Goal: Task Accomplishment & Management: Manage account settings

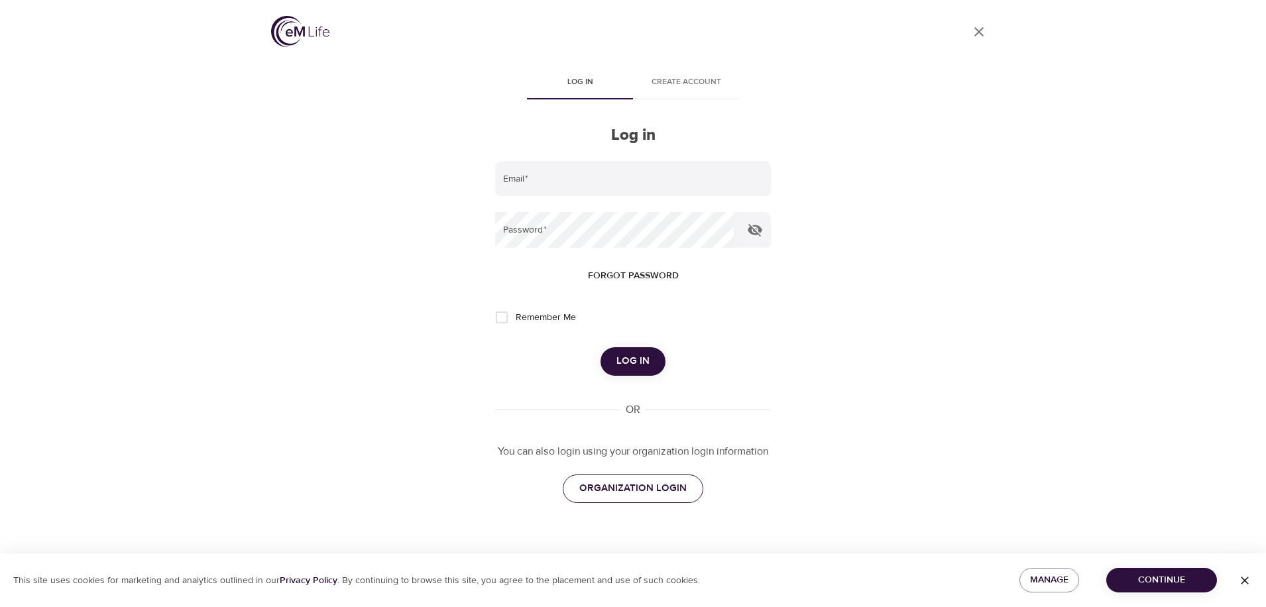
click at [624, 488] on span "ORGANIZATION LOGIN" at bounding box center [632, 488] width 107 height 17
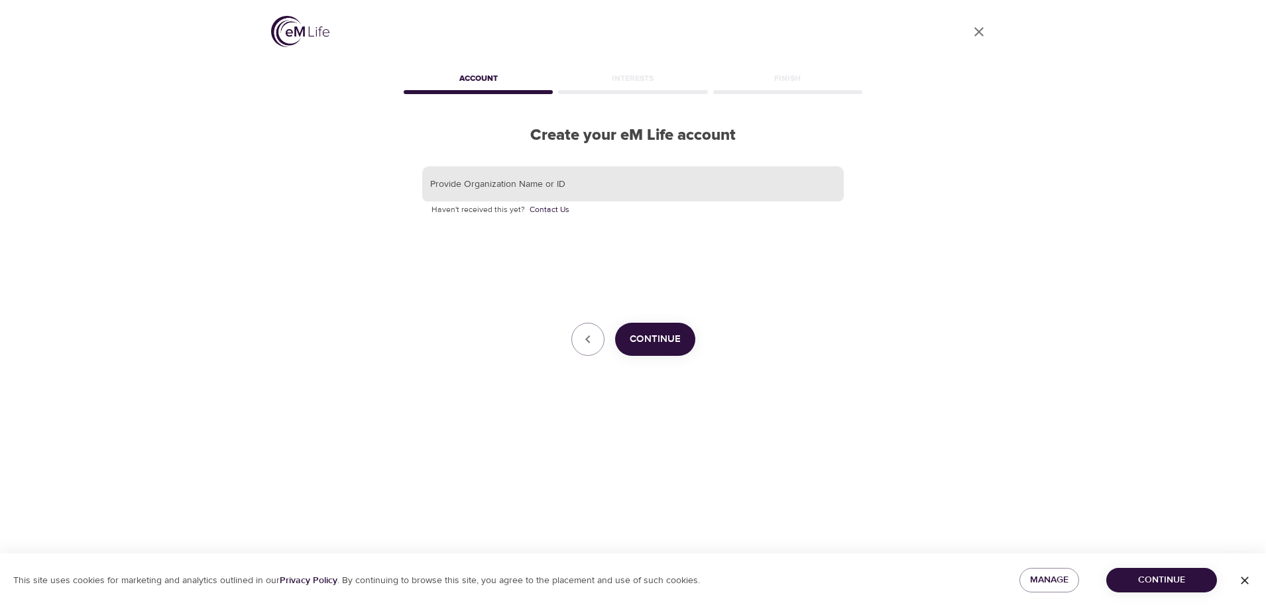
click at [456, 191] on input "text" at bounding box center [632, 184] width 421 height 36
type input "KORNFERRY"
click at [649, 329] on button "Continue" at bounding box center [655, 339] width 80 height 33
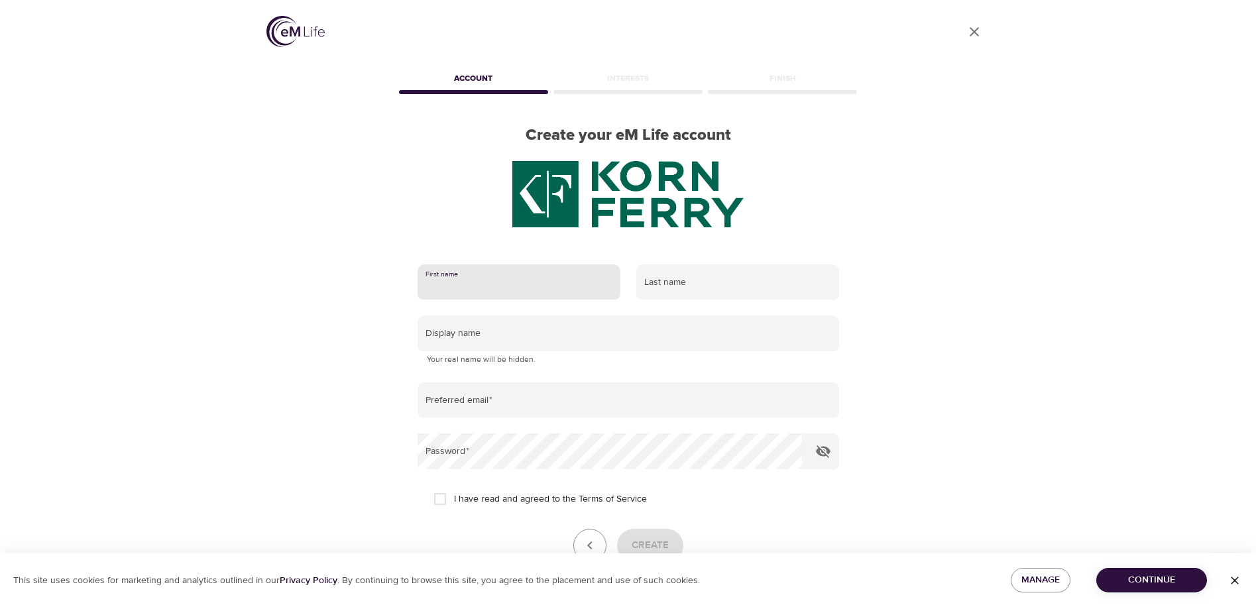
click at [484, 271] on input "text" at bounding box center [519, 282] width 203 height 36
type input "[PERSON_NAME]"
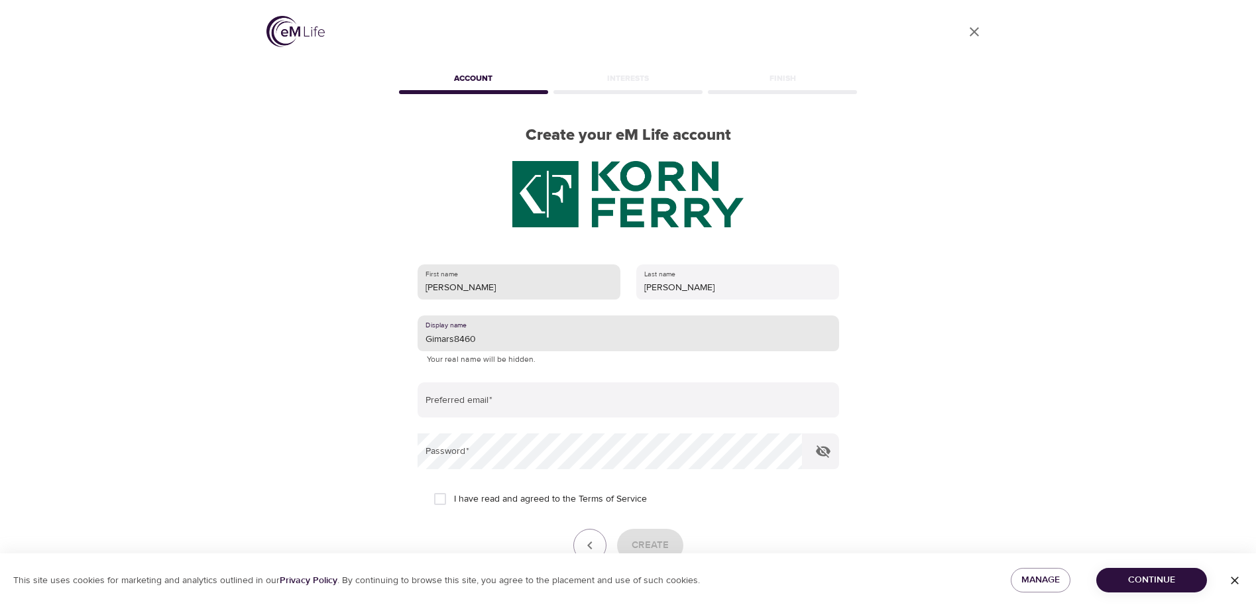
type input "Gimars8460"
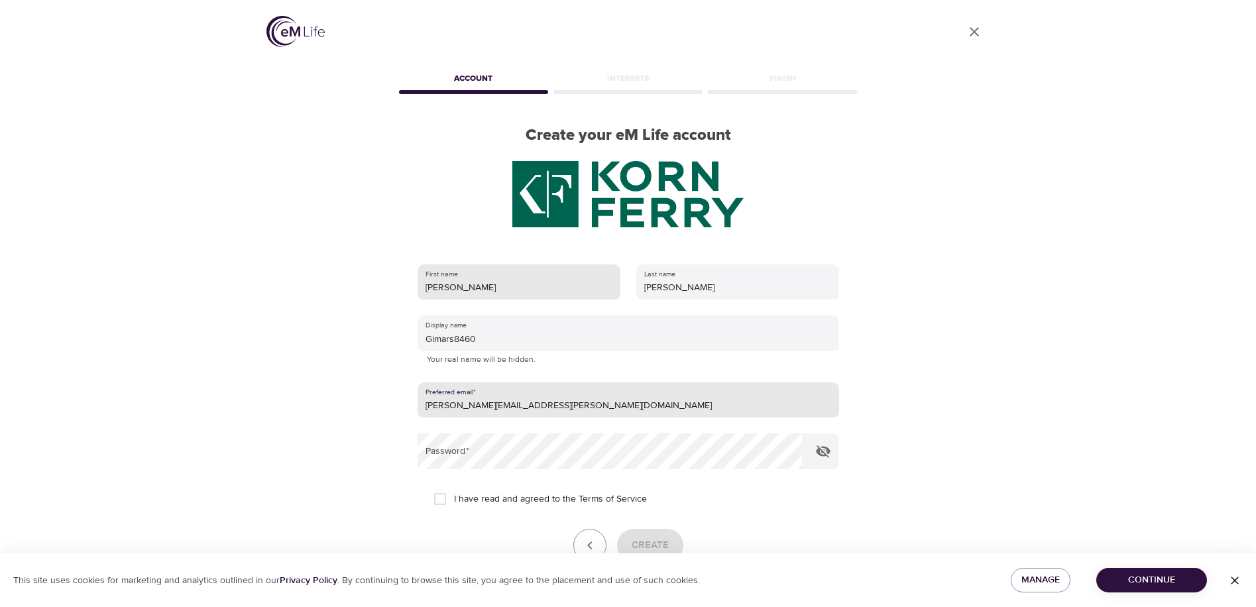
type input "[PERSON_NAME][EMAIL_ADDRESS][PERSON_NAME][DOMAIN_NAME]"
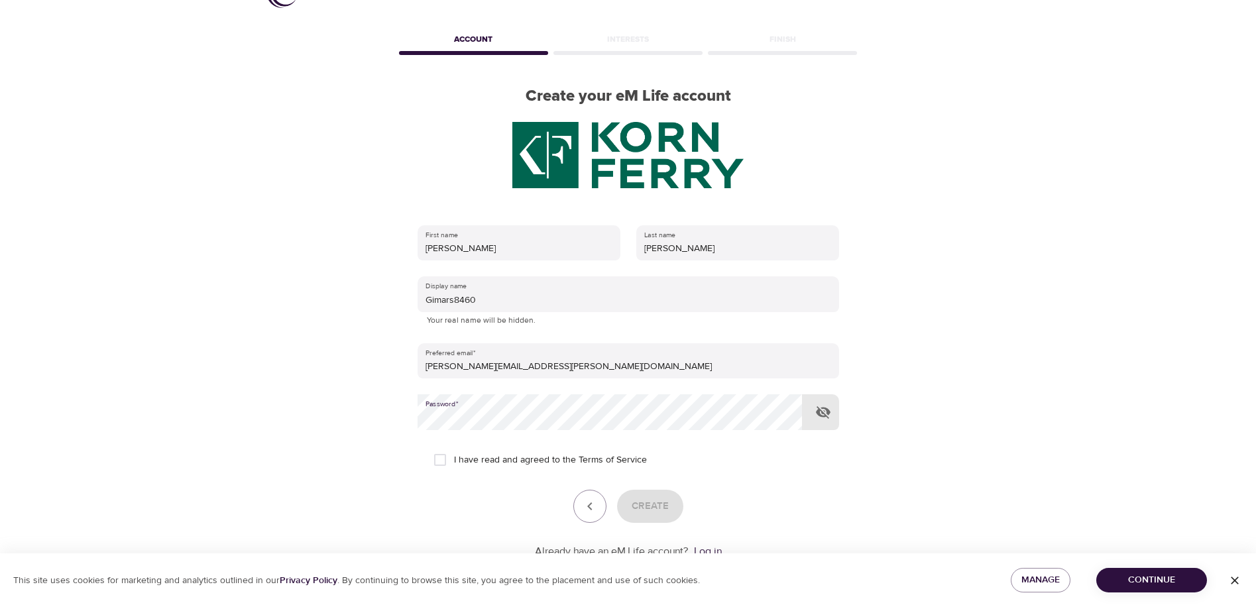
scroll to position [81, 0]
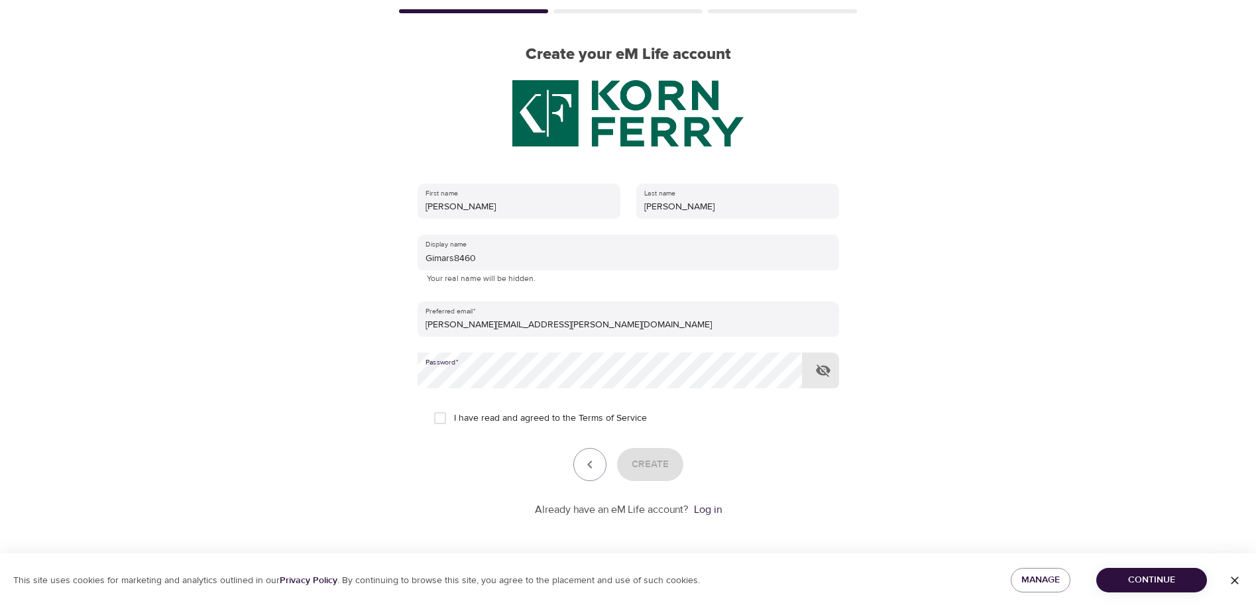
click at [441, 420] on input "I have read and agreed to the Terms of Service" at bounding box center [440, 418] width 28 height 28
checkbox input "true"
click at [644, 457] on span "Create" at bounding box center [650, 464] width 37 height 17
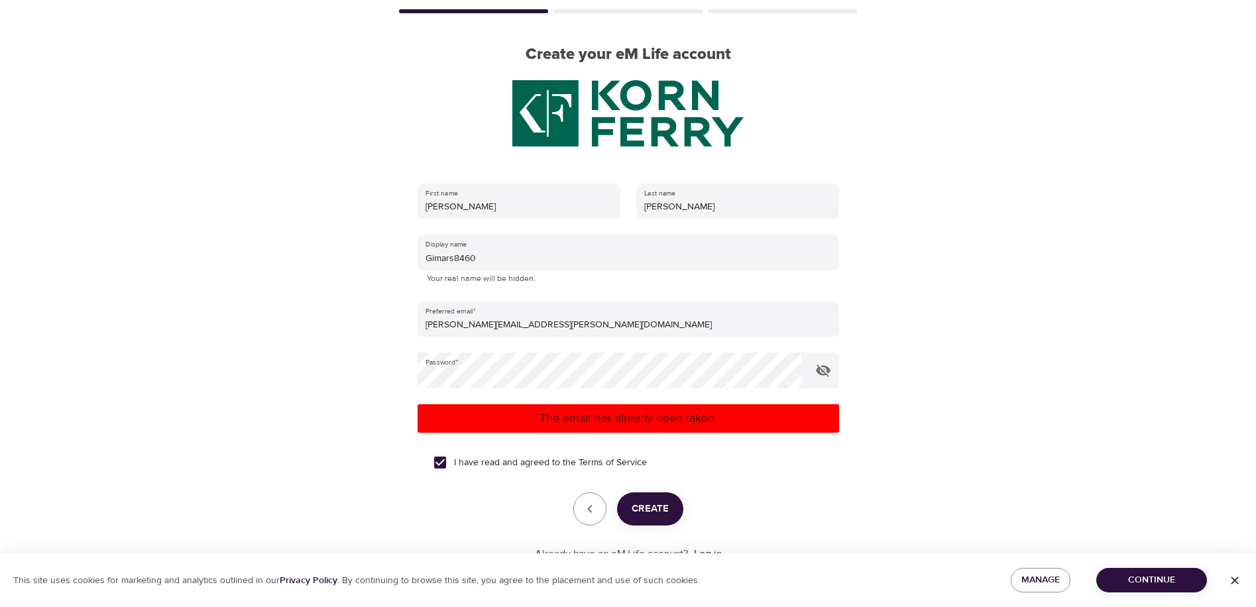
click at [1231, 578] on icon "button" at bounding box center [1234, 580] width 13 height 13
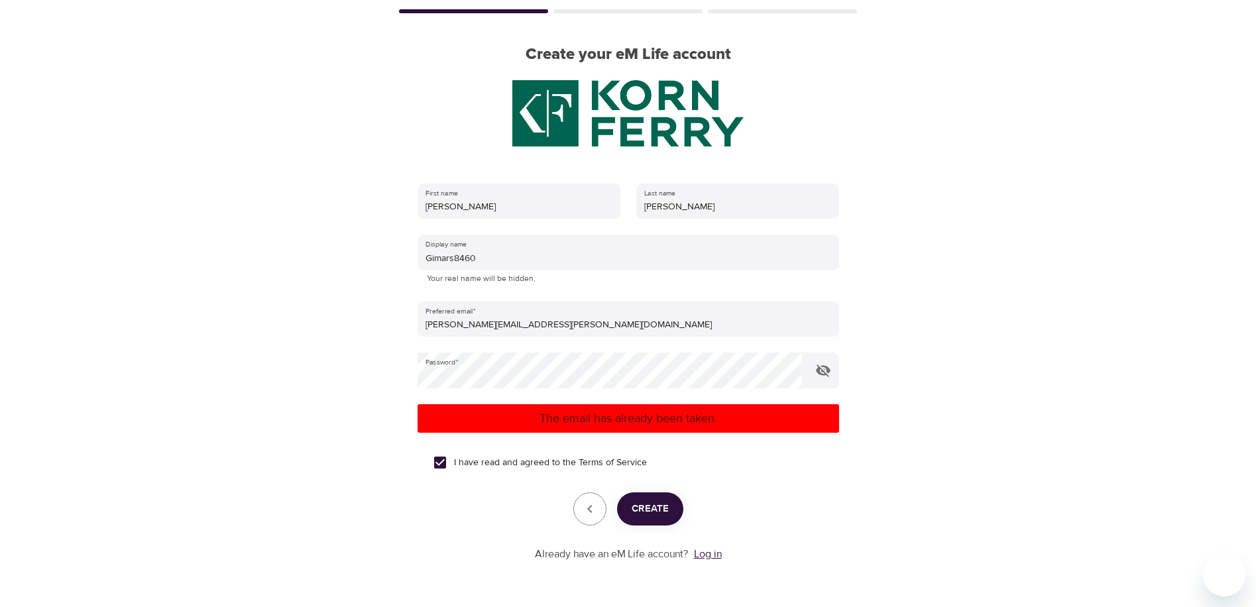
click at [714, 554] on link "Log in" at bounding box center [708, 553] width 28 height 13
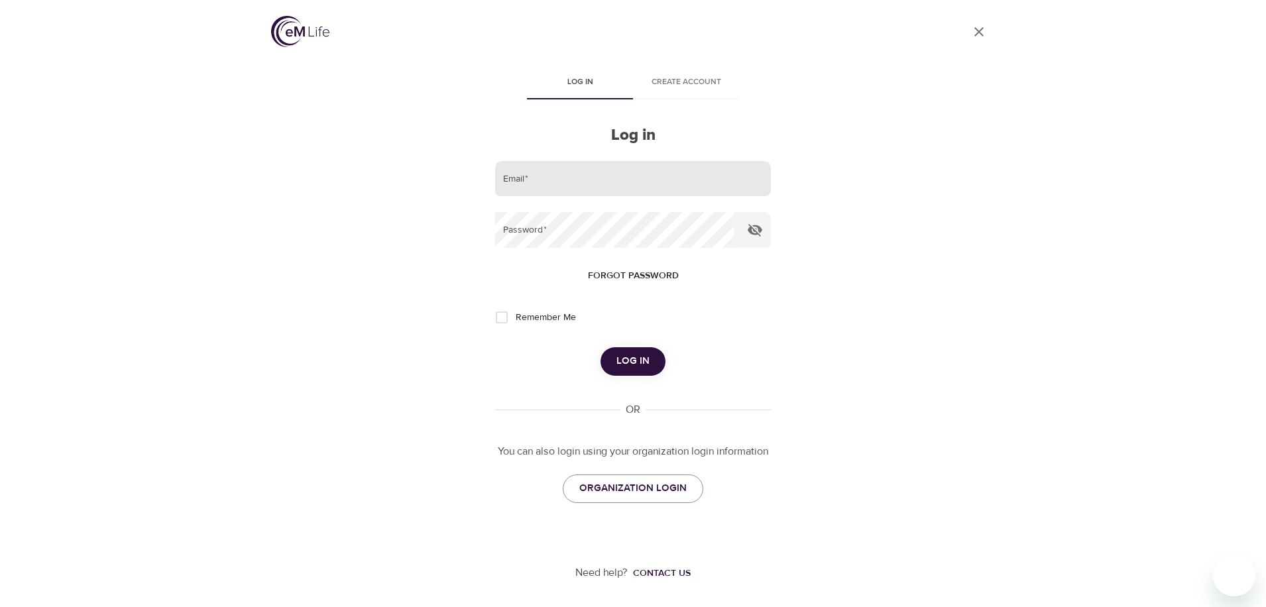
click at [618, 178] on input "email" at bounding box center [633, 179] width 276 height 36
type input "[PERSON_NAME][EMAIL_ADDRESS][PERSON_NAME][DOMAIN_NAME]"
click at [600, 347] on button "Log in" at bounding box center [632, 361] width 65 height 28
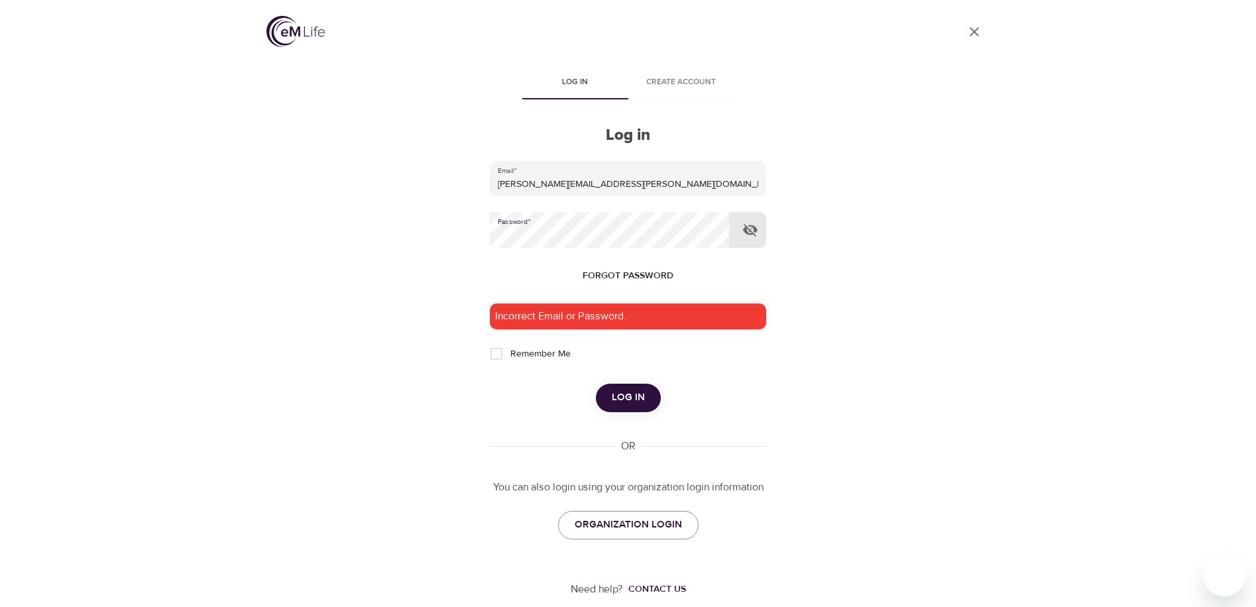
click at [611, 269] on span "Forgot password" at bounding box center [628, 276] width 91 height 17
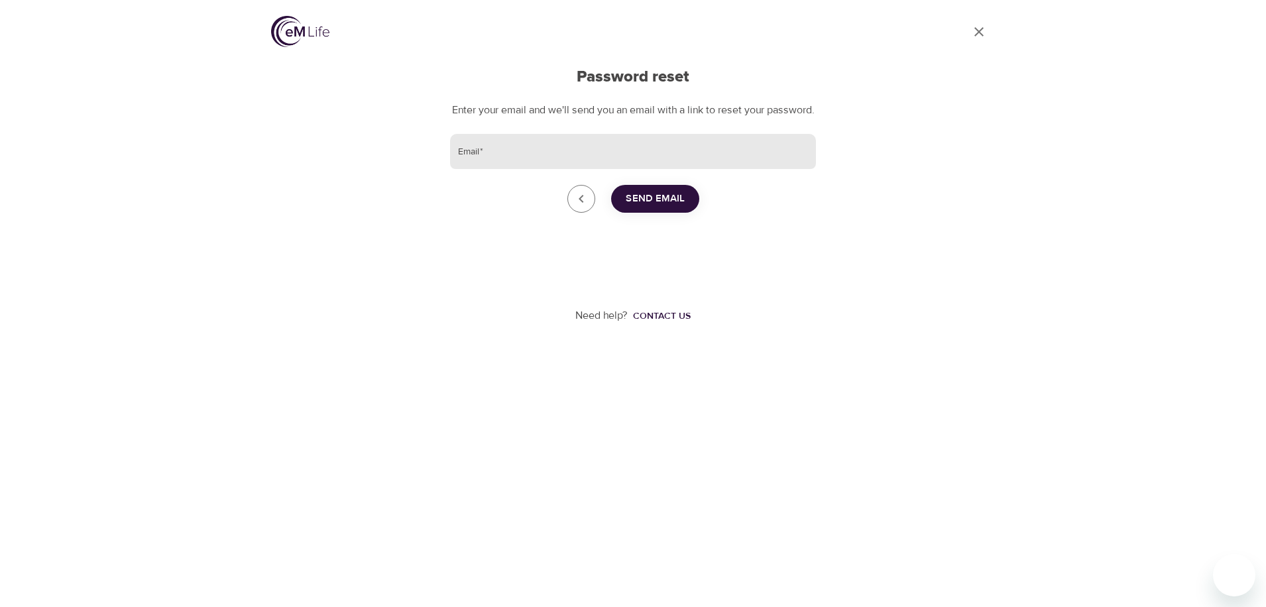
click at [548, 170] on input "Email   *" at bounding box center [633, 152] width 366 height 36
type input "[PERSON_NAME][EMAIL_ADDRESS][PERSON_NAME][DOMAIN_NAME]"
click at [636, 207] on span "Send Email" at bounding box center [655, 198] width 59 height 17
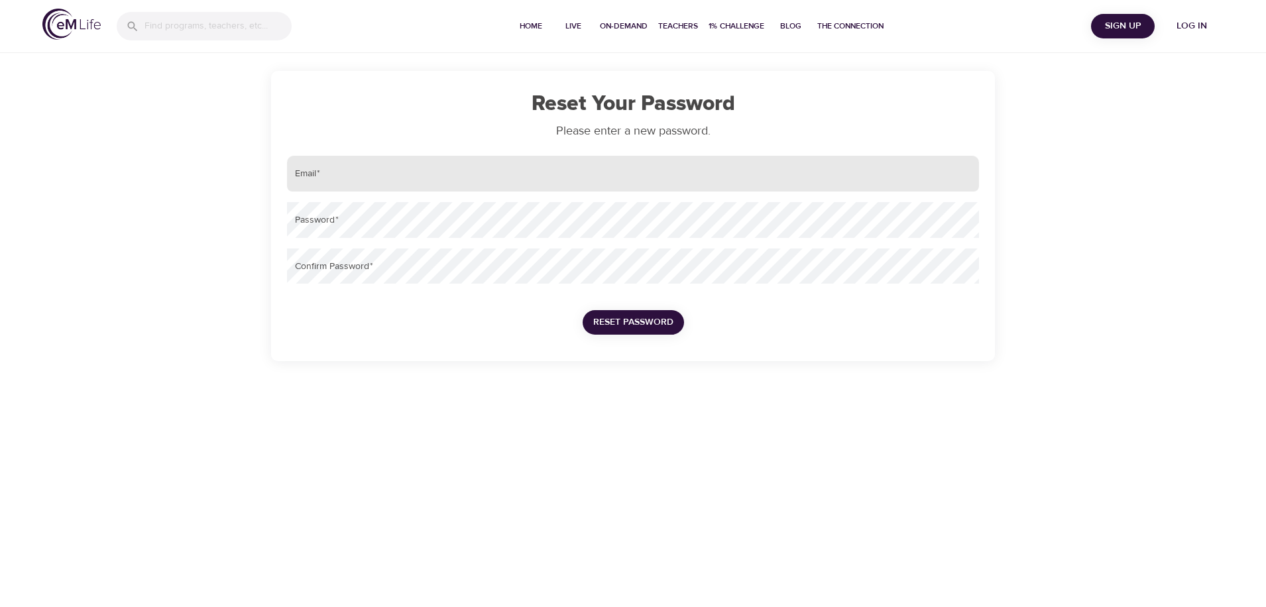
click at [359, 182] on input "email" at bounding box center [633, 174] width 692 height 36
type input "[PERSON_NAME][EMAIL_ADDRESS][PERSON_NAME][DOMAIN_NAME]"
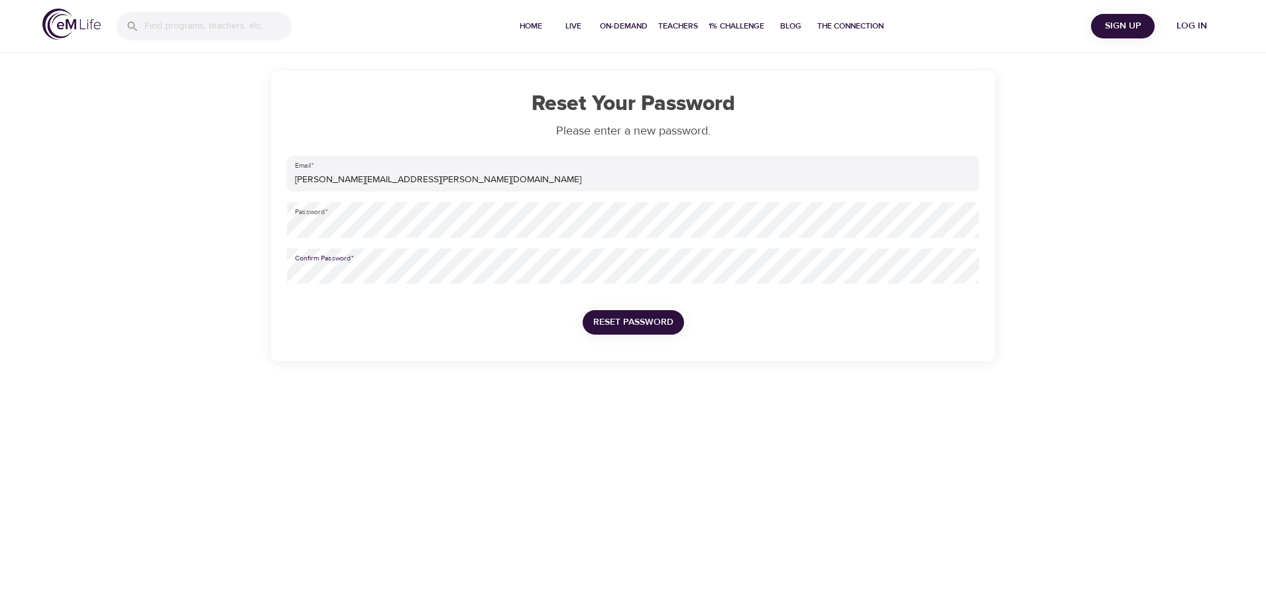
click at [642, 317] on span "Reset Password" at bounding box center [633, 322] width 80 height 17
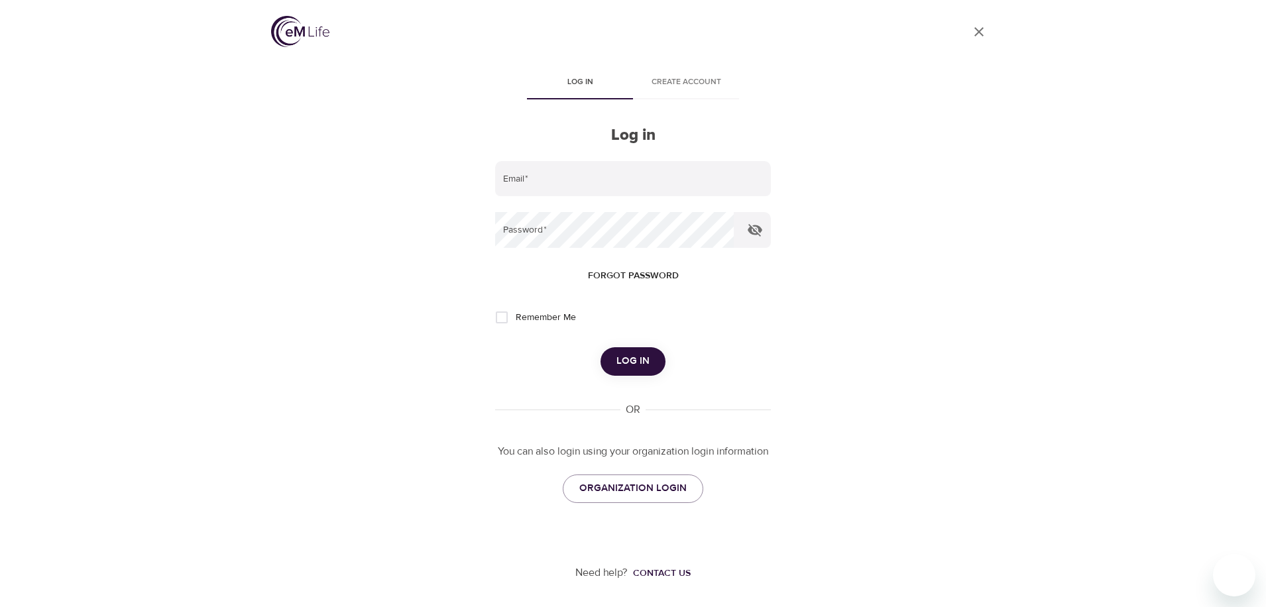
type input "[PERSON_NAME][EMAIL_ADDRESS][PERSON_NAME][DOMAIN_NAME]"
click at [542, 320] on span "Remember Me" at bounding box center [546, 318] width 60 height 14
click at [516, 320] on input "Remember Me" at bounding box center [502, 318] width 28 height 28
checkbox input "true"
click at [639, 359] on span "Log in" at bounding box center [632, 361] width 33 height 17
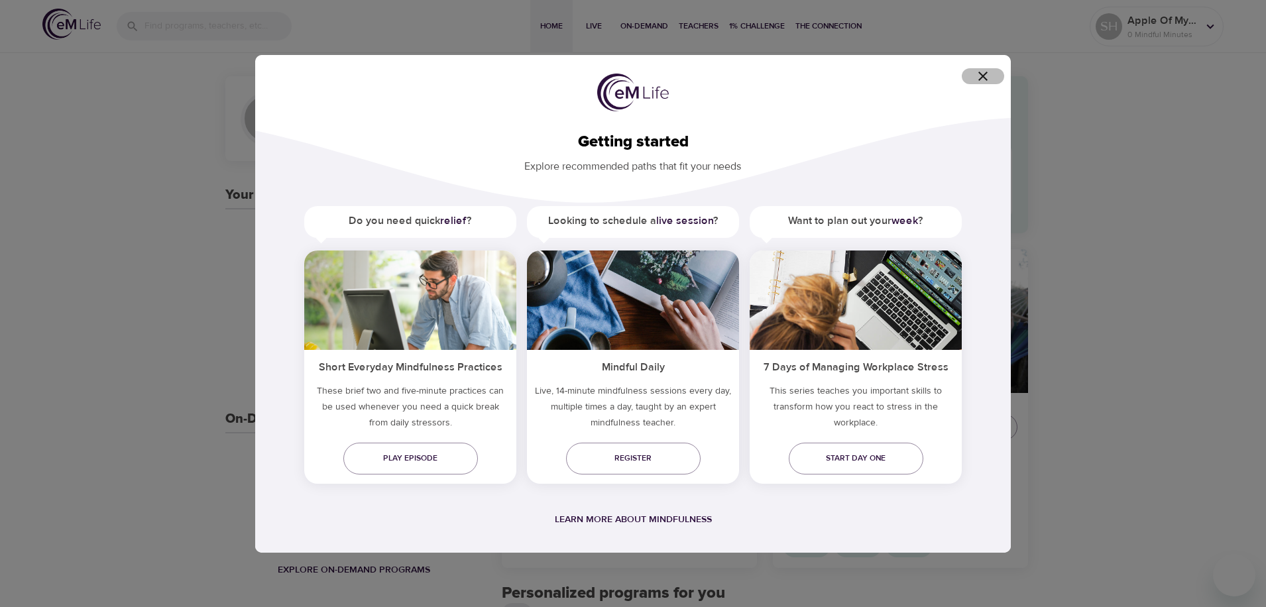
click at [990, 74] on icon "button" at bounding box center [983, 76] width 16 height 16
